Goal: Entertainment & Leisure: Consume media (video, audio)

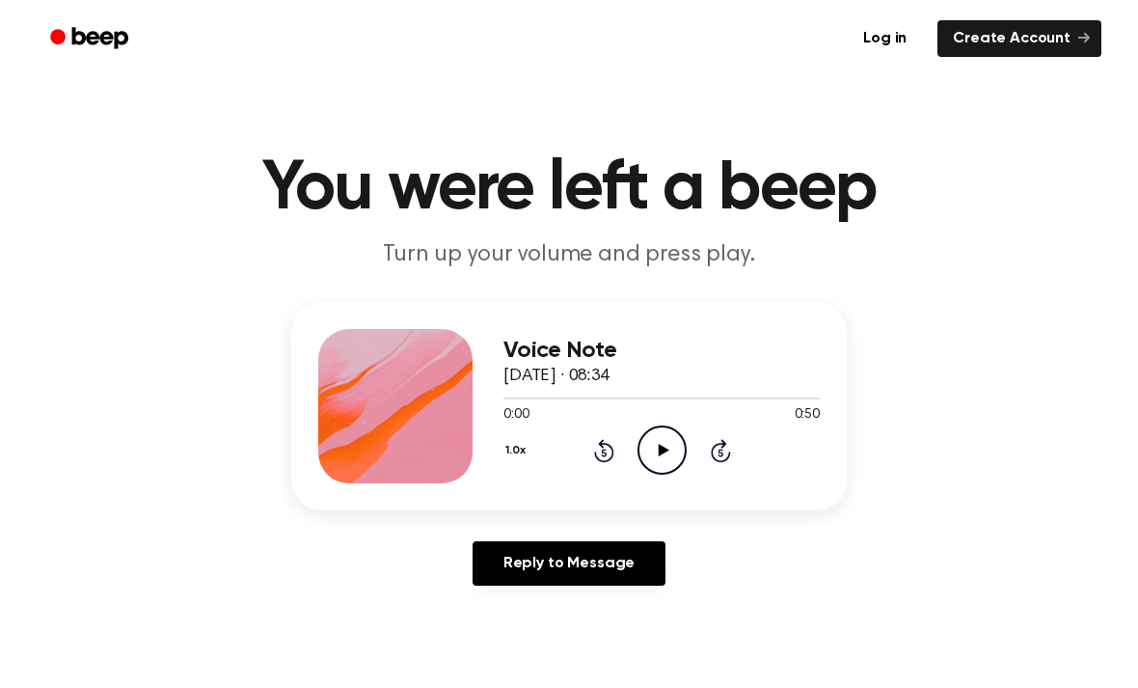
click at [661, 443] on icon "Play Audio" at bounding box center [661, 449] width 49 height 49
click at [612, 444] on icon "Rewind 5 seconds" at bounding box center [603, 450] width 21 height 25
click at [615, 446] on div "1.0x Rewind 5 seconds Pause Audio Skip 5 seconds" at bounding box center [661, 449] width 316 height 49
click at [616, 451] on div "1.0x Rewind 5 seconds Pause Audio Skip 5 seconds" at bounding box center [661, 449] width 316 height 49
click at [603, 471] on div "1.0x Rewind 5 seconds Pause Audio Skip 5 seconds" at bounding box center [661, 449] width 316 height 49
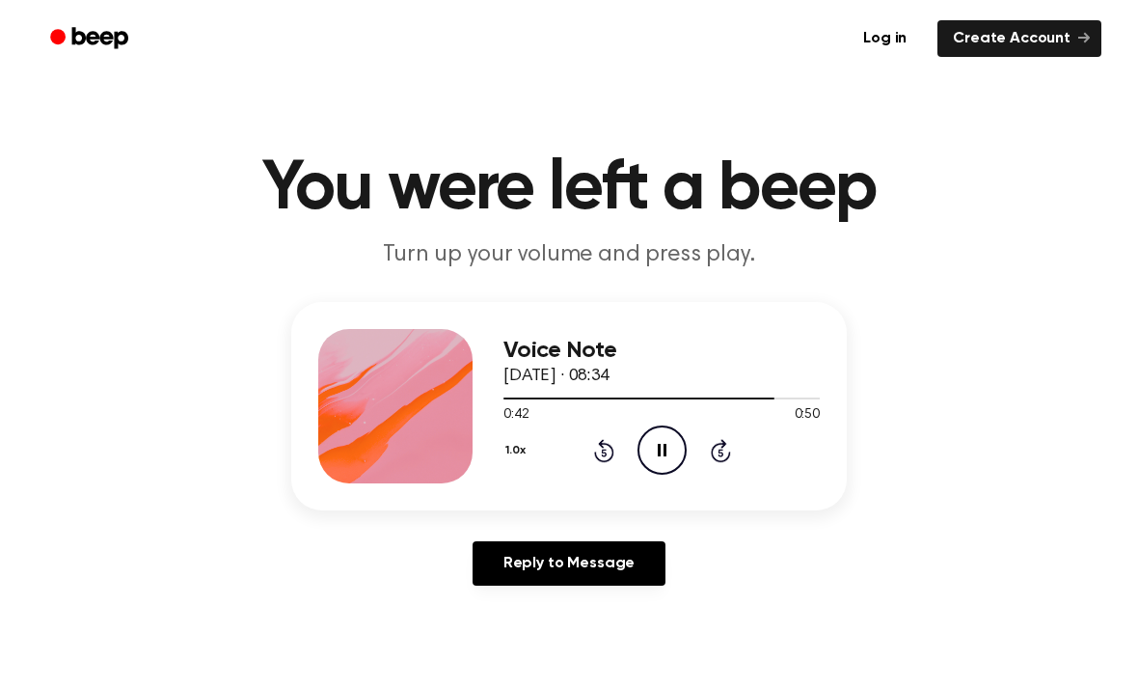
click at [603, 460] on icon at bounding box center [604, 450] width 20 height 23
click at [608, 477] on div "Voice Note [DATE] · 08:34 0:38 0:50 Your browser does not support the [object O…" at bounding box center [661, 406] width 316 height 154
click at [657, 452] on icon "Pause Audio" at bounding box center [661, 449] width 49 height 49
click at [601, 456] on icon "Rewind 5 seconds" at bounding box center [603, 450] width 21 height 25
click at [594, 453] on icon at bounding box center [604, 450] width 20 height 23
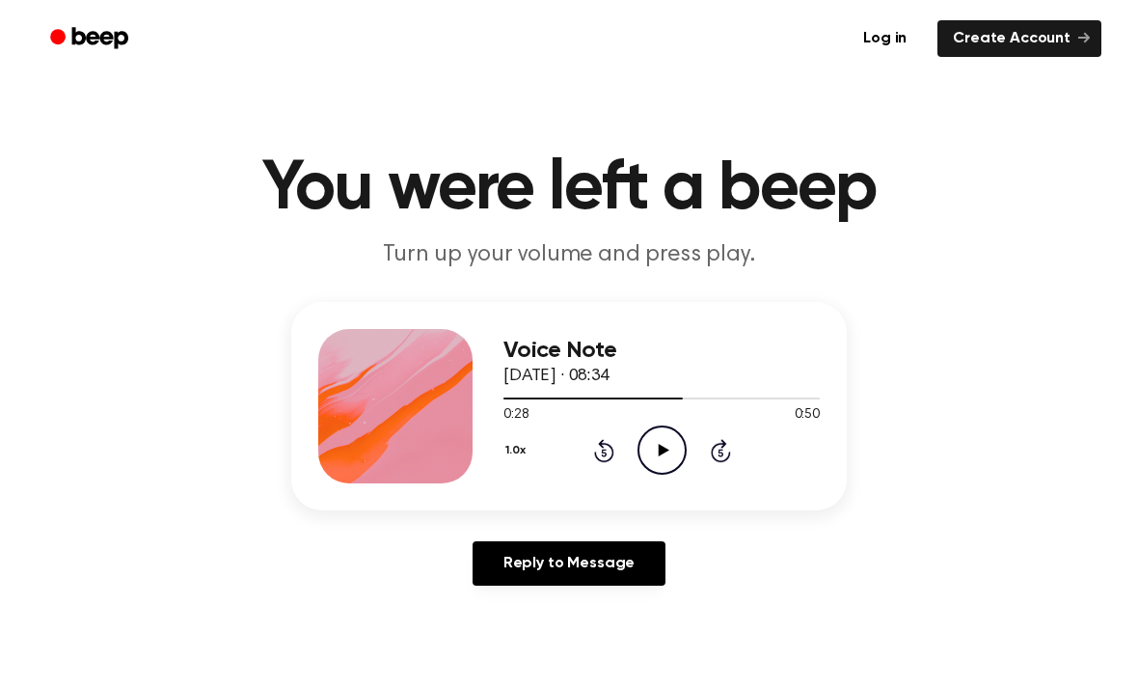
click at [609, 455] on icon "Rewind 5 seconds" at bounding box center [603, 450] width 21 height 25
click at [599, 460] on icon at bounding box center [604, 450] width 20 height 23
click at [602, 463] on div "1.0x Rewind 5 seconds Play Audio Skip 5 seconds" at bounding box center [661, 449] width 316 height 49
click at [614, 445] on div "1.0x Rewind 5 seconds Play Audio Skip 5 seconds" at bounding box center [661, 449] width 316 height 49
click at [604, 460] on icon at bounding box center [604, 450] width 20 height 23
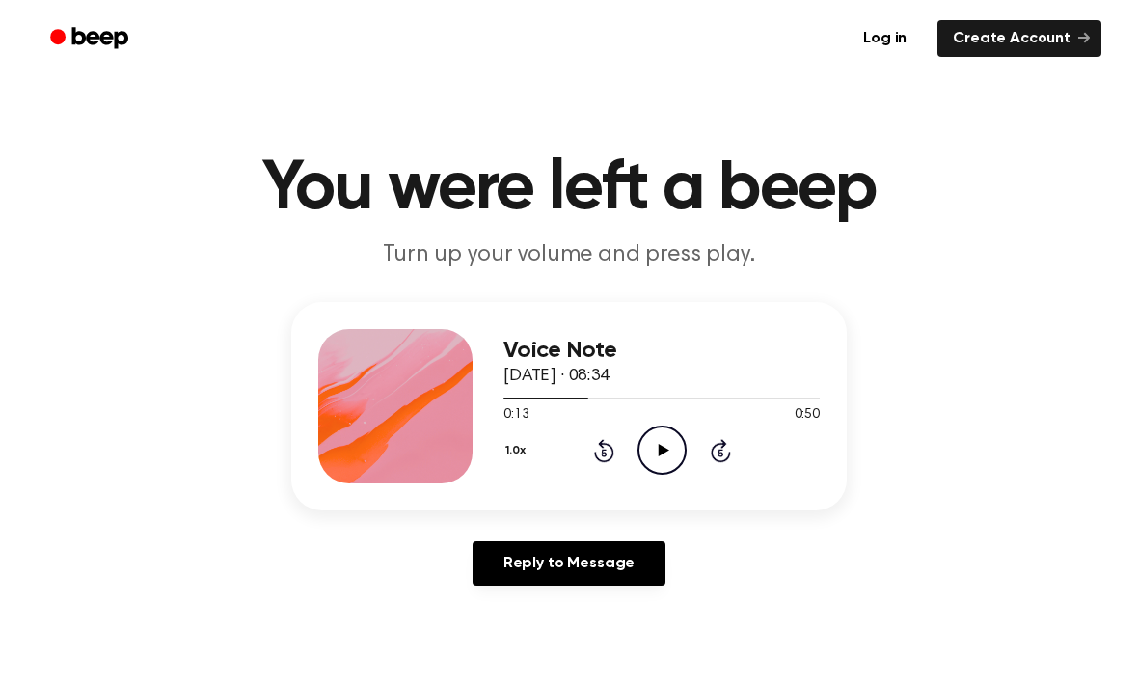
click at [608, 456] on icon "Rewind 5 seconds" at bounding box center [603, 450] width 21 height 25
click at [606, 458] on icon "Rewind 5 seconds" at bounding box center [603, 450] width 21 height 25
click at [598, 455] on icon "Rewind 5 seconds" at bounding box center [603, 450] width 21 height 25
click at [608, 449] on icon "Rewind 5 seconds" at bounding box center [603, 450] width 21 height 25
click at [674, 454] on icon "Play Audio" at bounding box center [661, 449] width 49 height 49
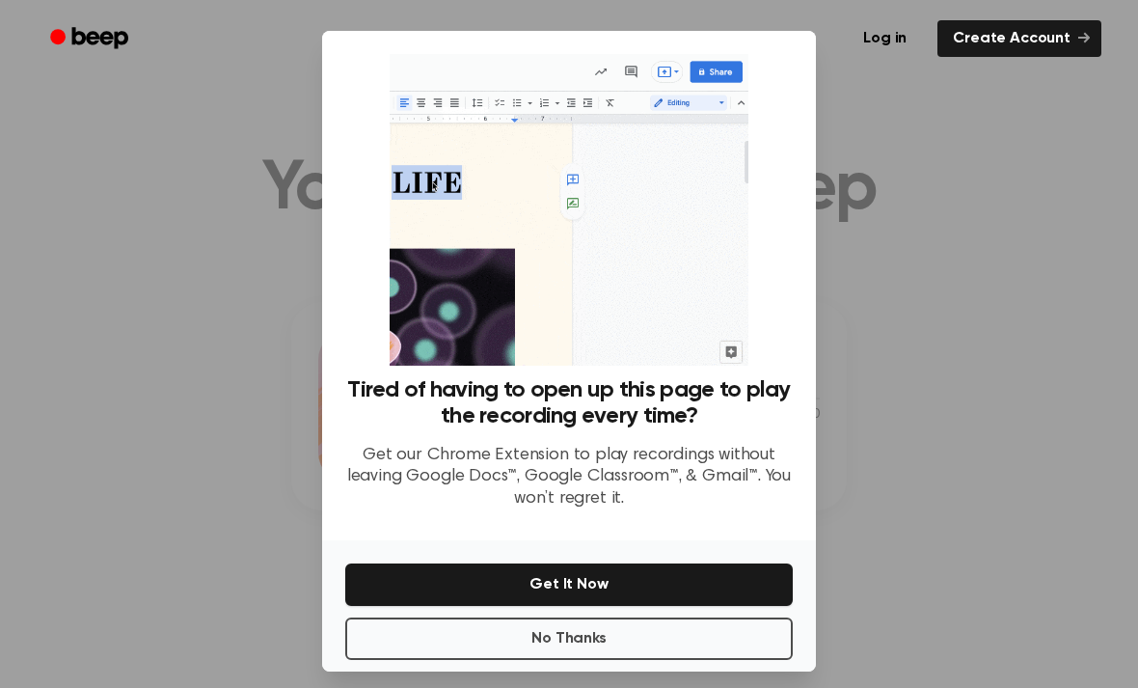
click at [710, 654] on button "No Thanks" at bounding box center [568, 638] width 447 height 42
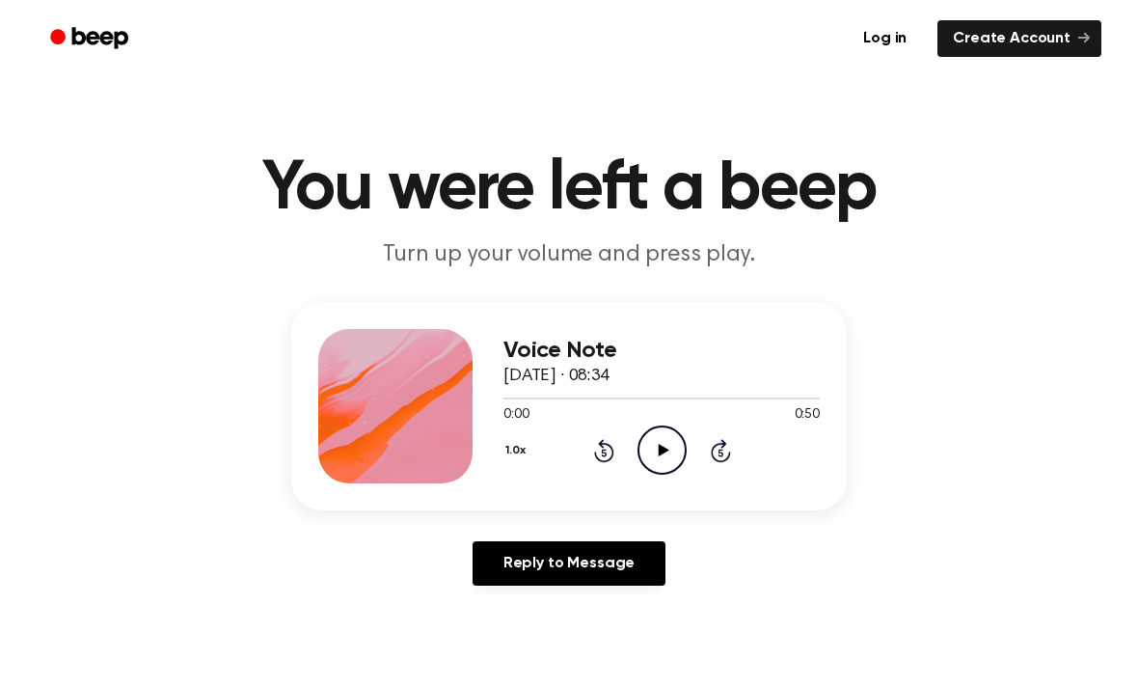
click at [674, 446] on icon "Play Audio" at bounding box center [661, 449] width 49 height 49
click at [651, 448] on icon "Pause Audio" at bounding box center [661, 449] width 49 height 49
click at [671, 440] on icon "Play Audio" at bounding box center [661, 449] width 49 height 49
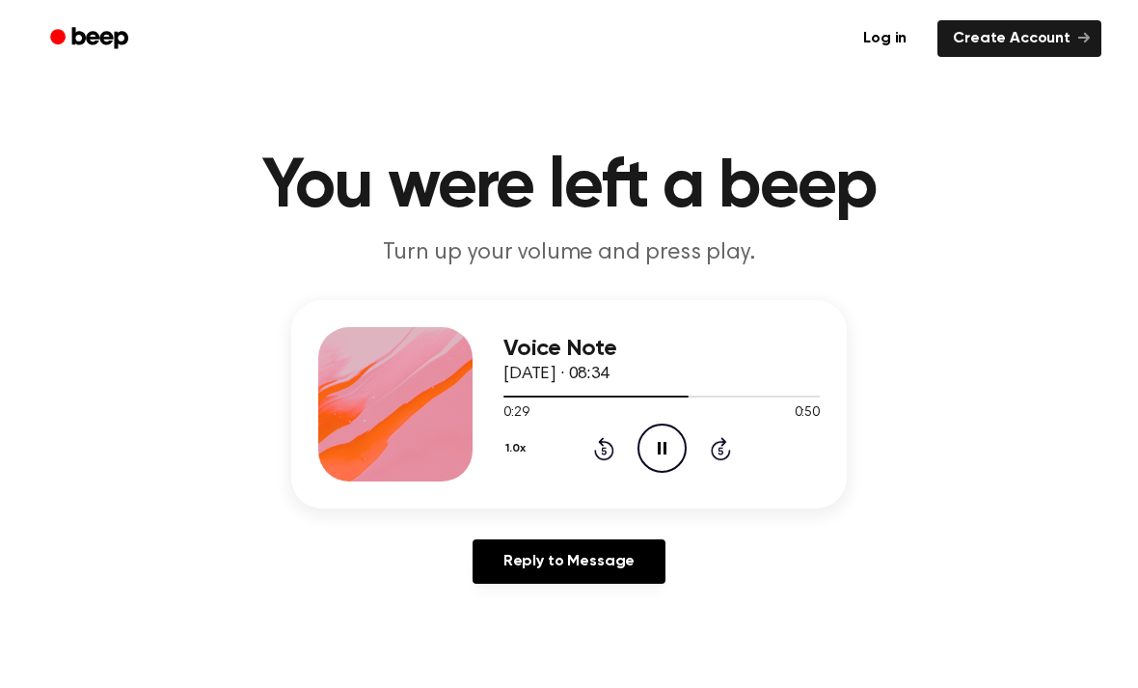
scroll to position [3, 0]
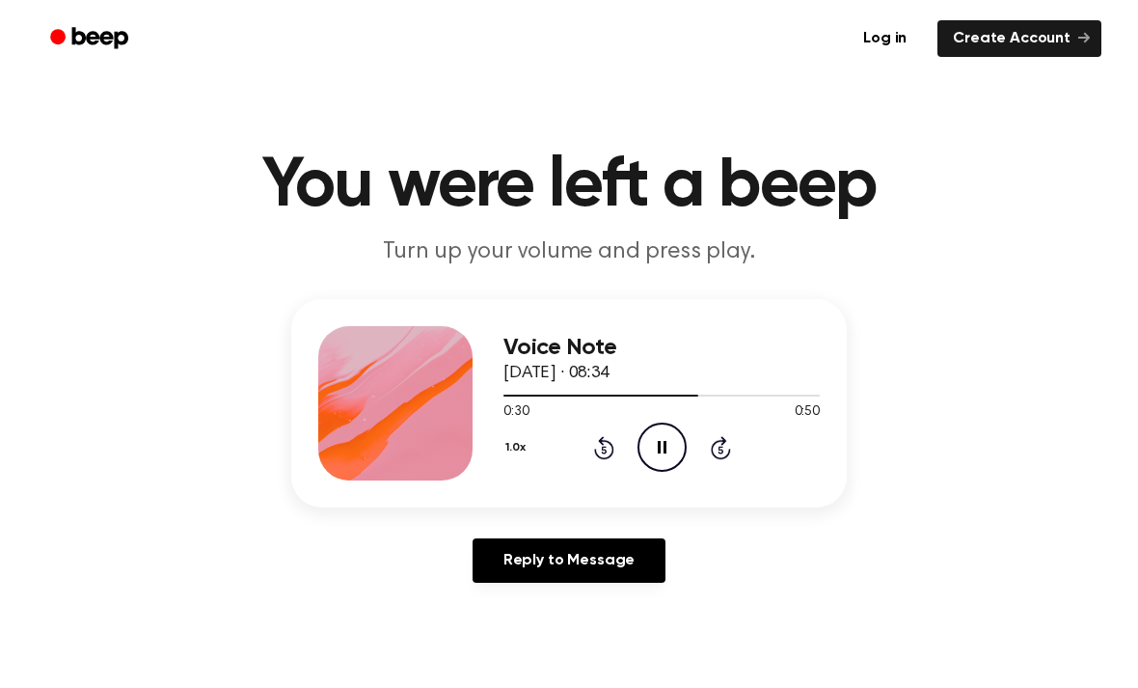
click at [662, 430] on icon "Pause Audio" at bounding box center [661, 446] width 49 height 49
click at [658, 440] on icon "Play Audio" at bounding box center [661, 446] width 49 height 49
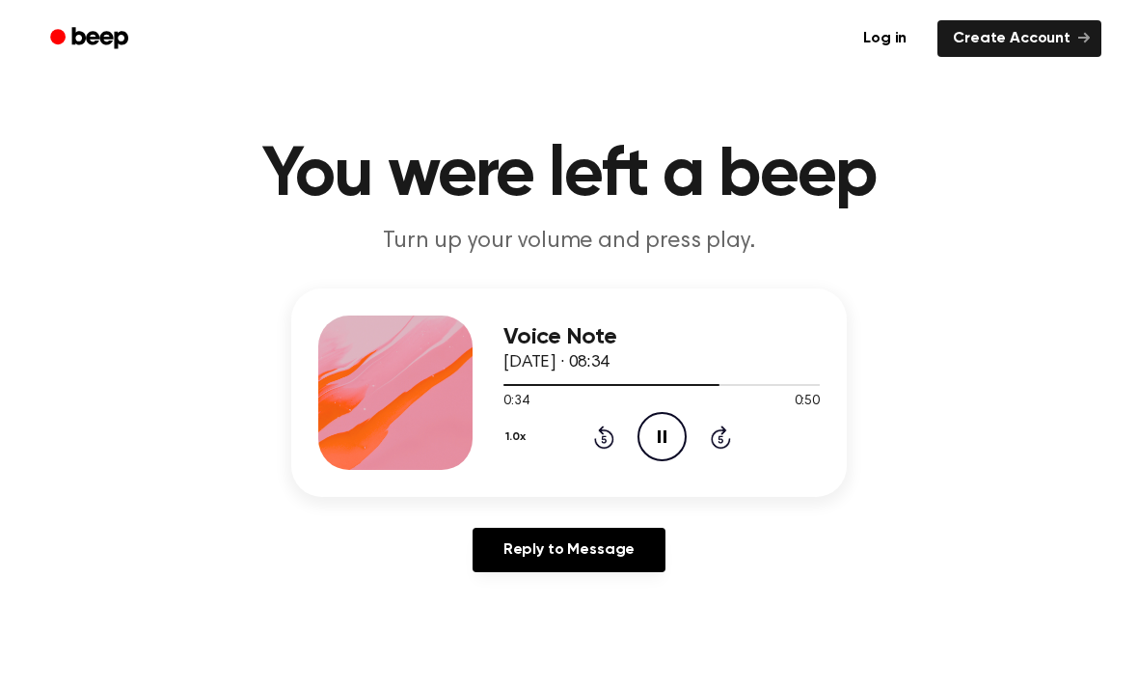
scroll to position [0, 0]
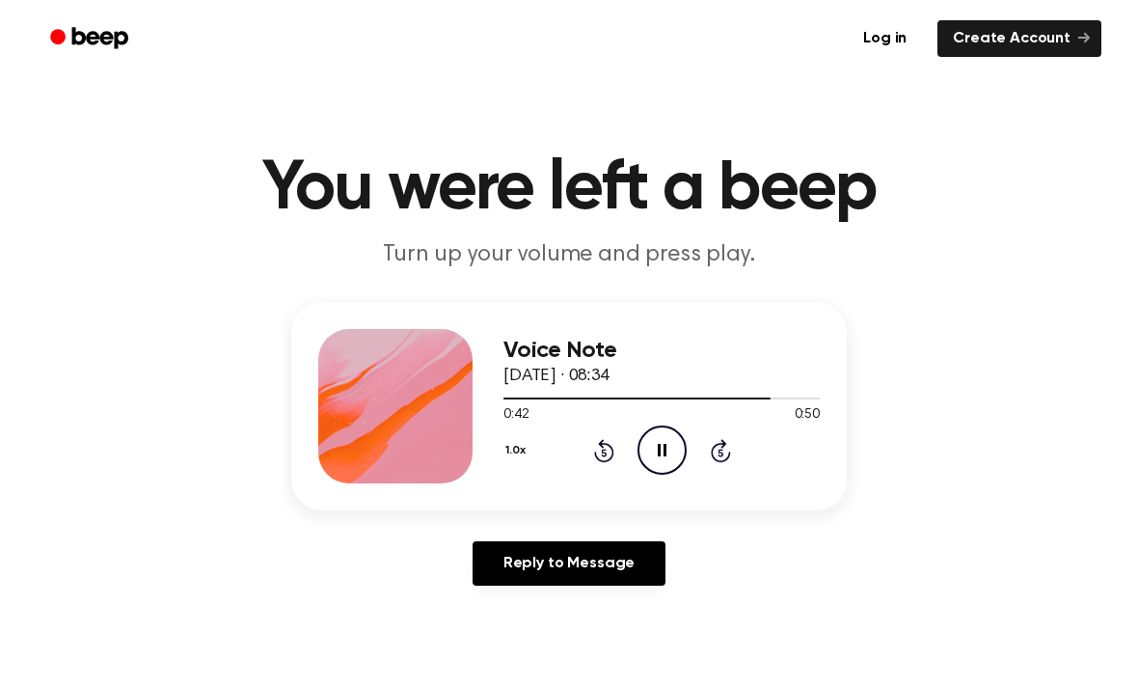
click at [665, 436] on icon "Pause Audio" at bounding box center [661, 449] width 49 height 49
click at [611, 450] on icon at bounding box center [604, 450] width 20 height 23
click at [607, 451] on icon "Rewind 5 seconds" at bounding box center [603, 450] width 21 height 25
click at [652, 458] on icon "Play Audio" at bounding box center [661, 449] width 49 height 49
click at [602, 458] on icon "Rewind 5 seconds" at bounding box center [603, 450] width 21 height 25
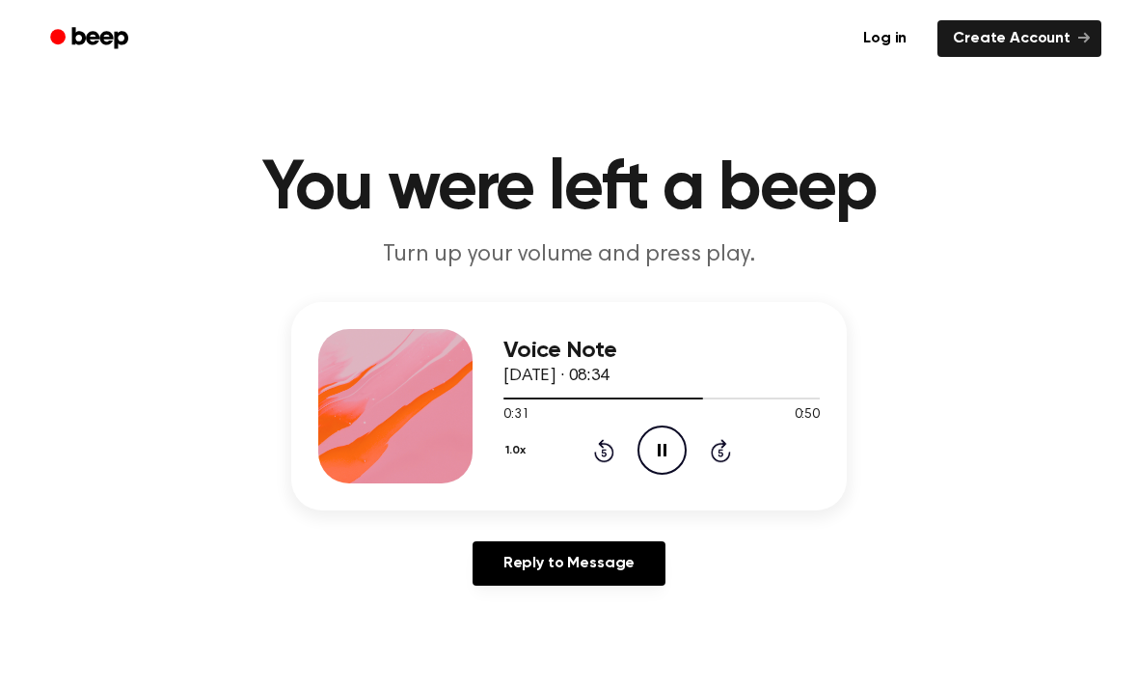
click at [597, 455] on icon at bounding box center [604, 450] width 20 height 23
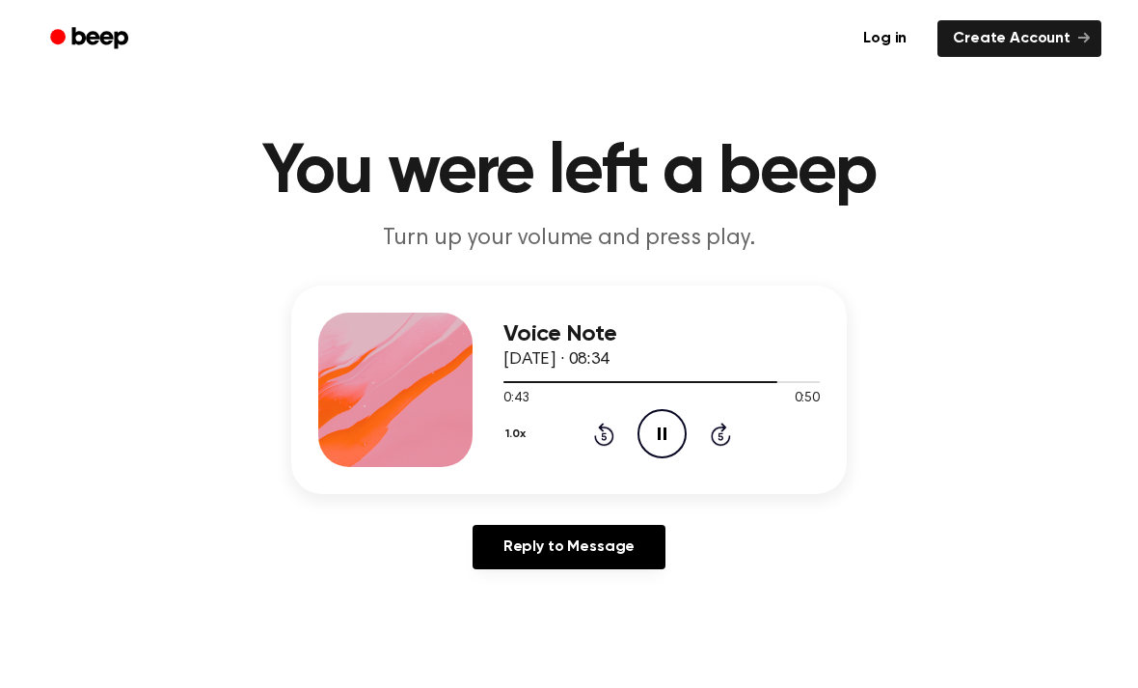
scroll to position [17, 0]
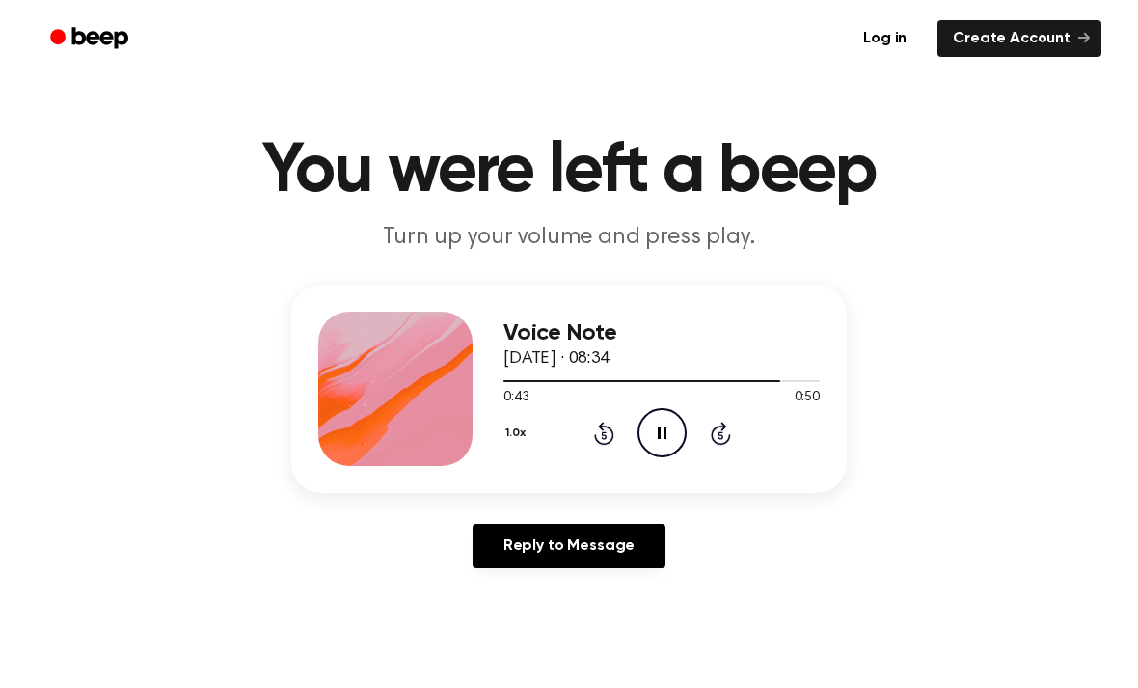
click at [668, 440] on icon "Pause Audio" at bounding box center [661, 432] width 49 height 49
